Goal: Check status: Check status

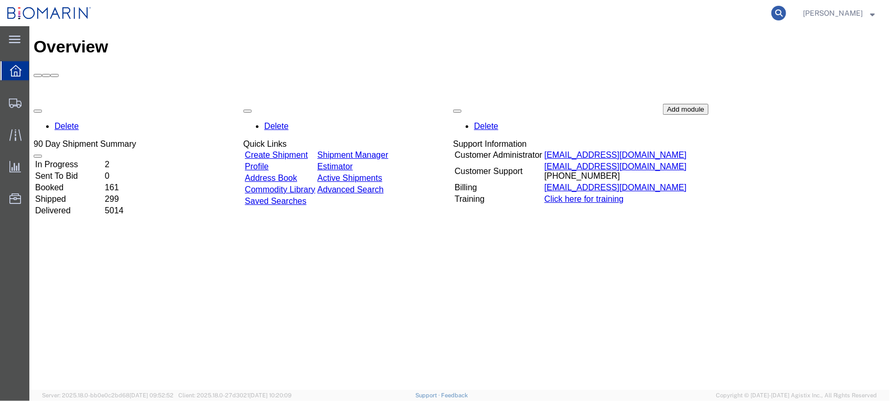
drag, startPoint x: 751, startPoint y: 3, endPoint x: 798, endPoint y: 7, distance: 47.4
click at [786, 7] on icon at bounding box center [779, 13] width 15 height 15
paste input "S02431507"
type input "S02431507"
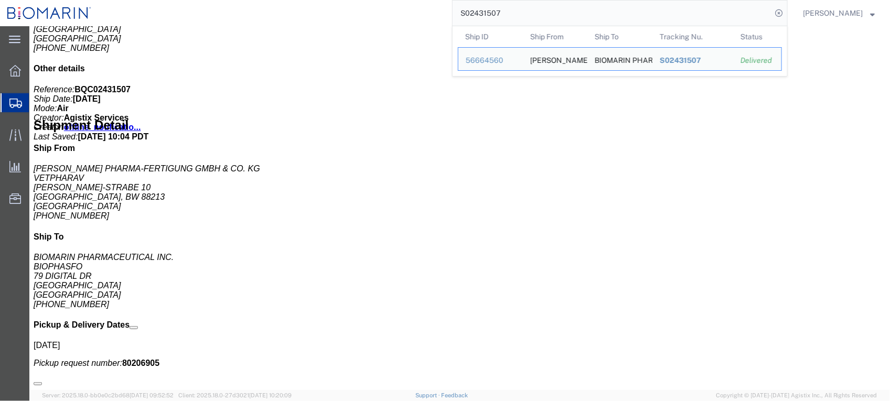
scroll to position [544, 0]
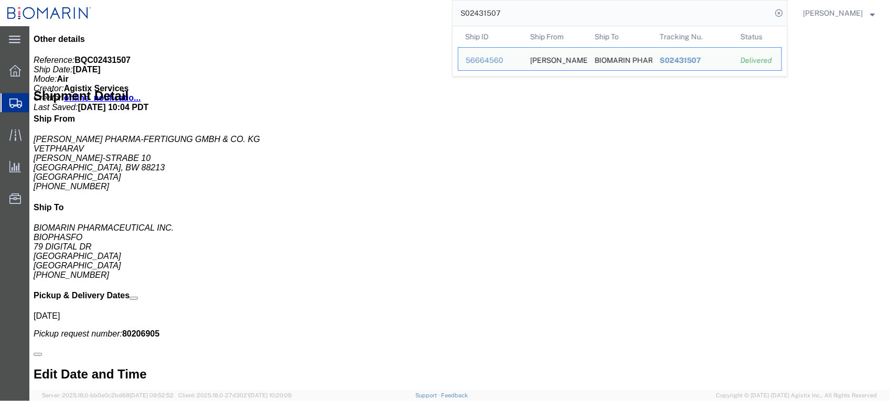
click link "Tracking"
